Goal: Information Seeking & Learning: Understand process/instructions

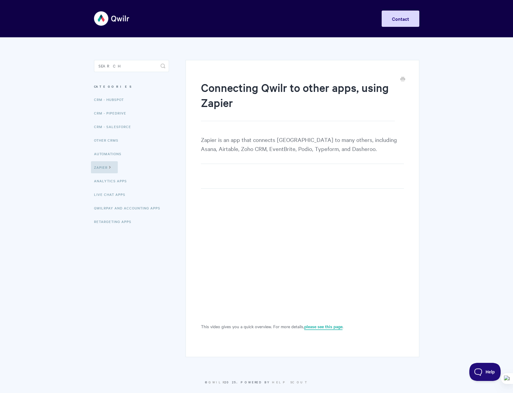
click at [324, 326] on link "please see this page" at bounding box center [323, 326] width 38 height 7
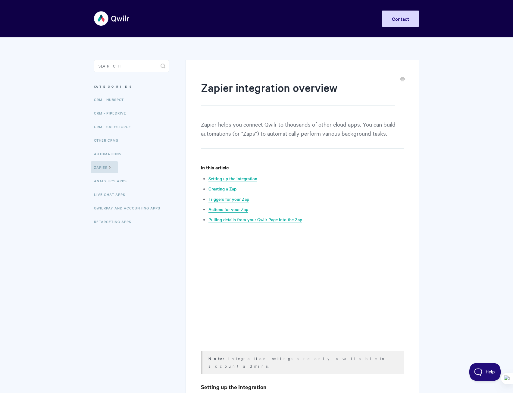
click at [234, 209] on link "Actions for your Zap" at bounding box center [228, 209] width 40 height 7
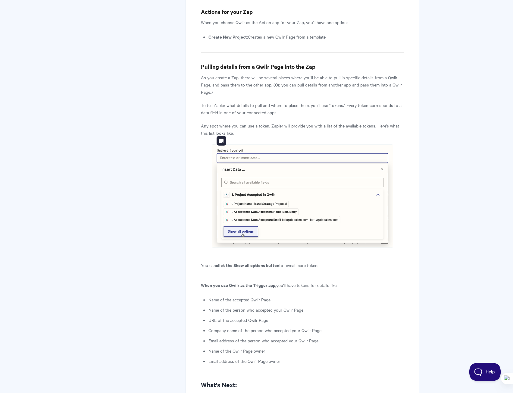
scroll to position [1340, 0]
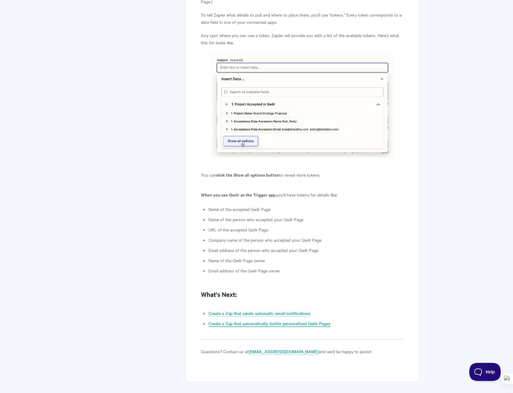
click at [281, 320] on link "Create a Zap that automatically builds personalized Qwilr Pages" at bounding box center [269, 323] width 122 height 7
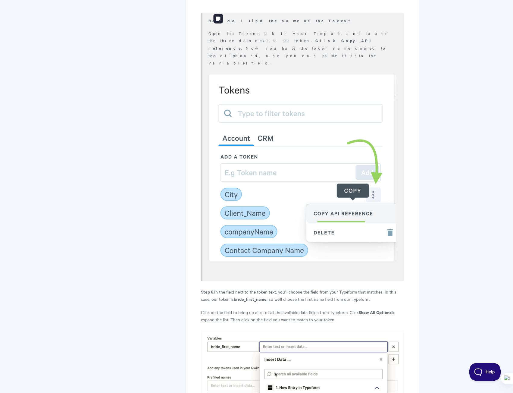
scroll to position [1806, 0]
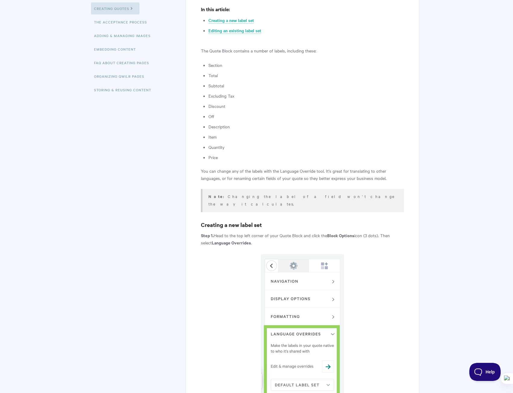
scroll to position [151, 0]
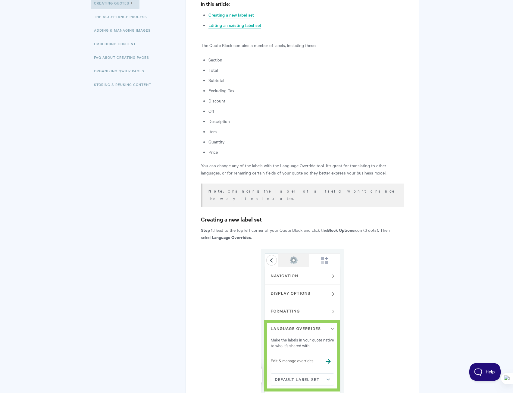
click at [212, 153] on li "Price" at bounding box center [305, 151] width 195 height 7
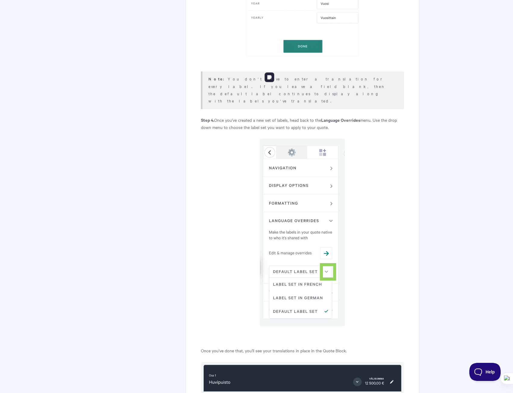
scroll to position [1295, 0]
